Goal: Transaction & Acquisition: Purchase product/service

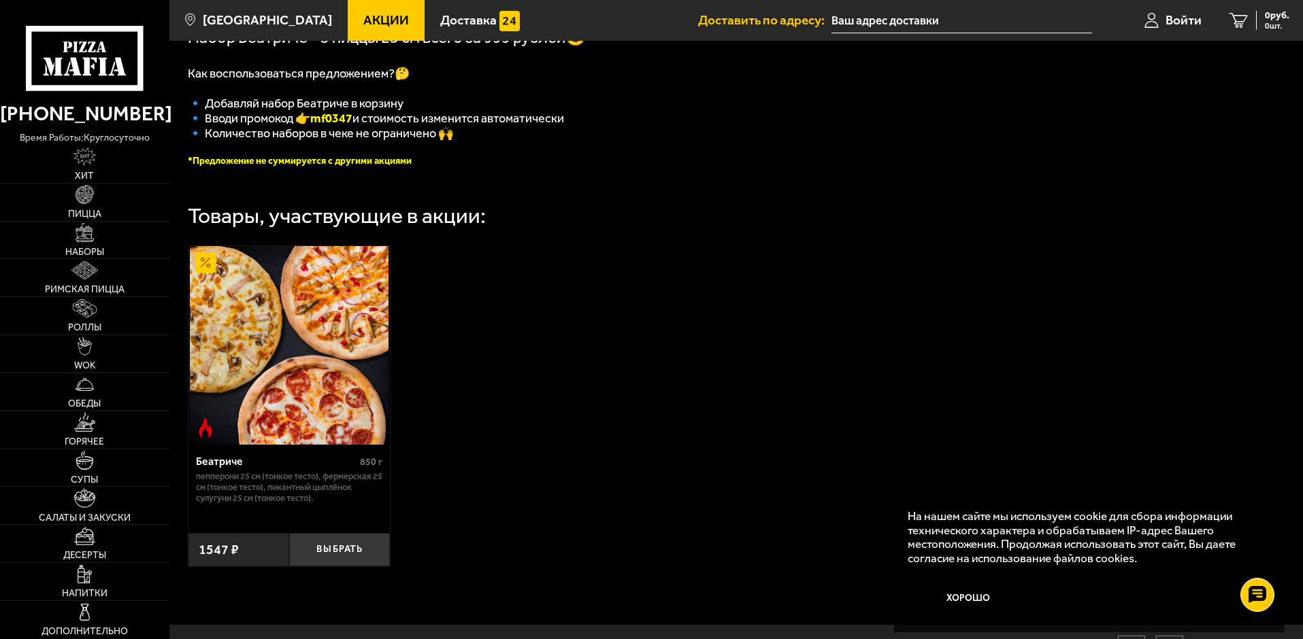
scroll to position [397, 0]
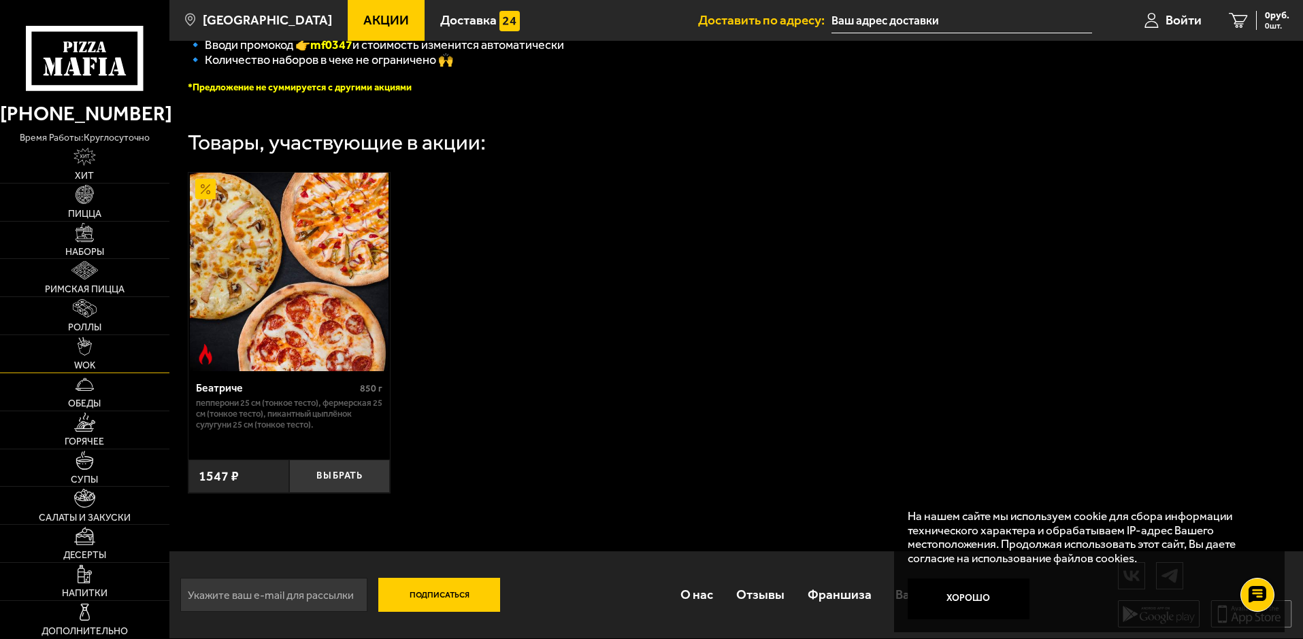
click at [111, 352] on link "WOK" at bounding box center [84, 353] width 169 height 37
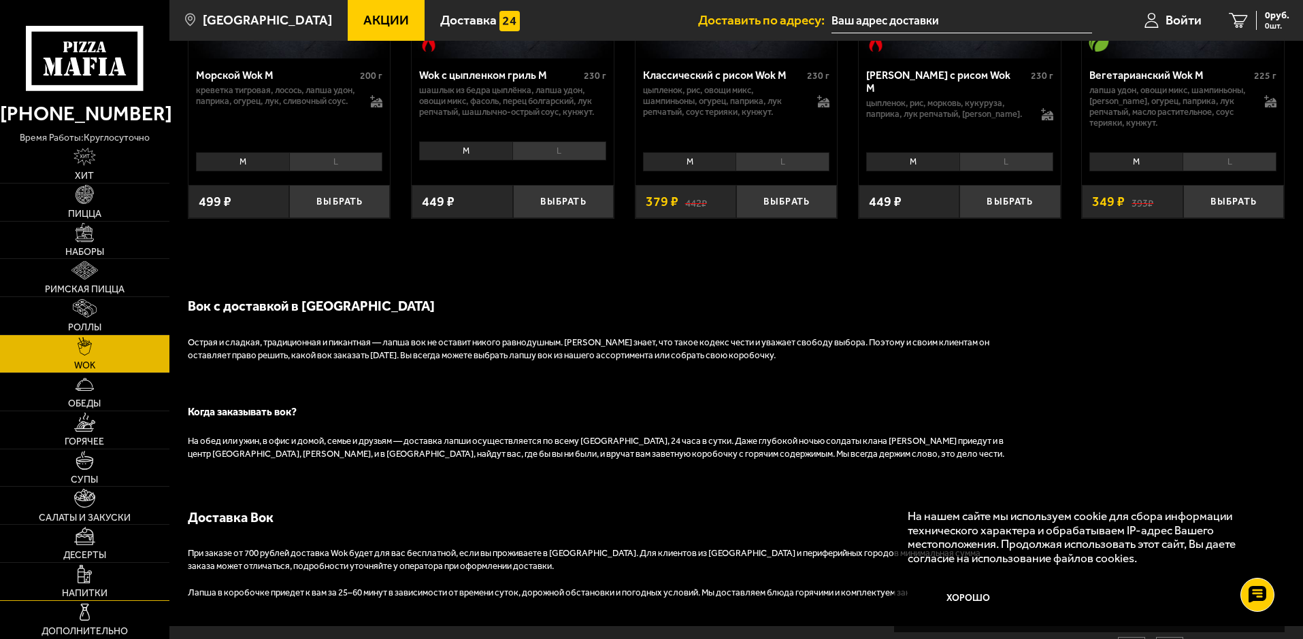
scroll to position [1108, 0]
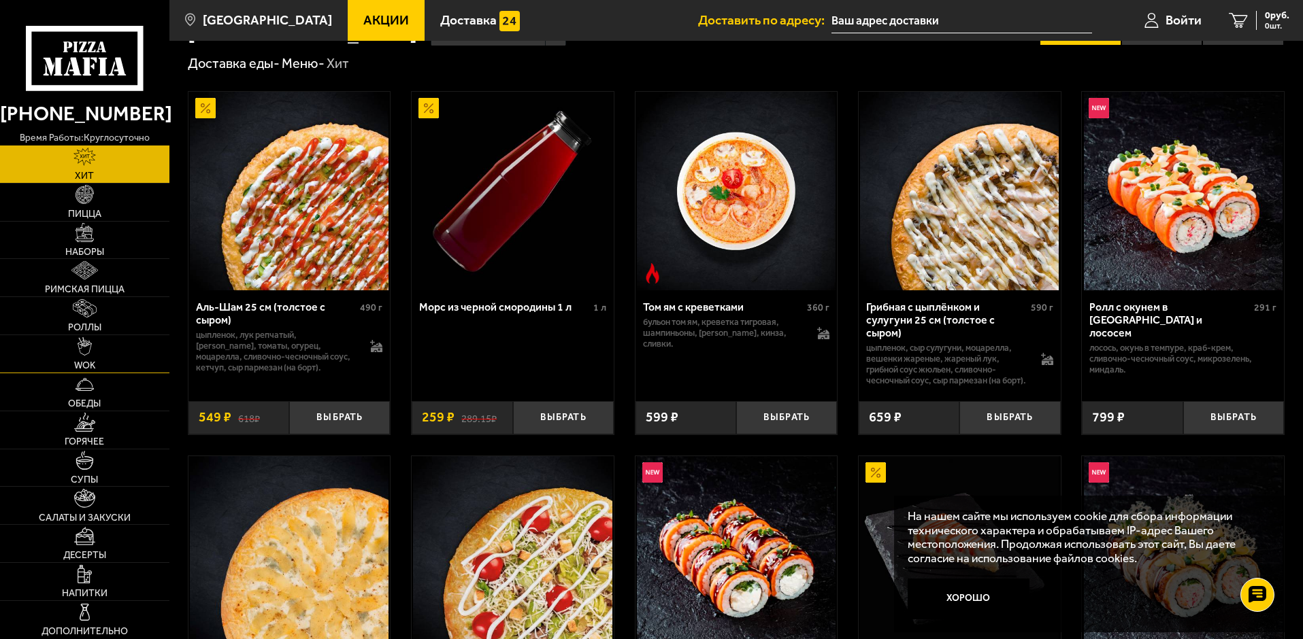
scroll to position [68, 0]
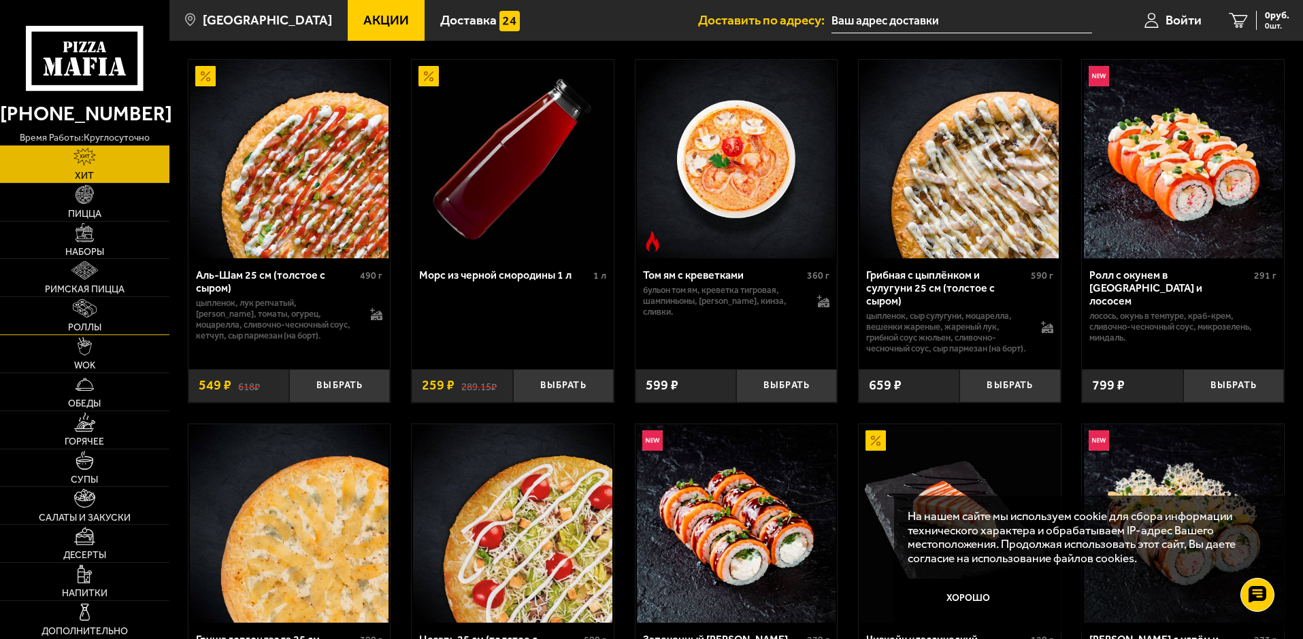
click at [97, 325] on span "Роллы" at bounding box center [84, 328] width 33 height 10
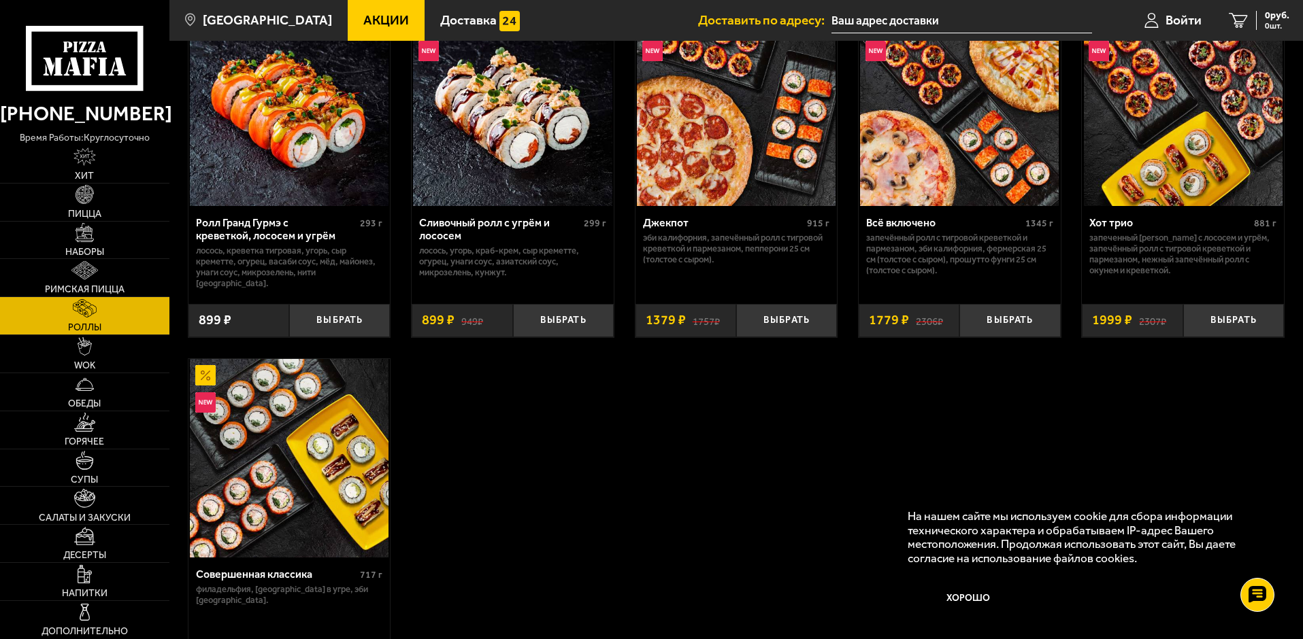
scroll to position [476, 0]
